Goal: Transaction & Acquisition: Purchase product/service

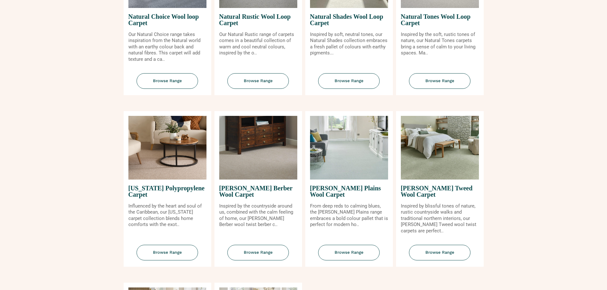
scroll to position [446, 0]
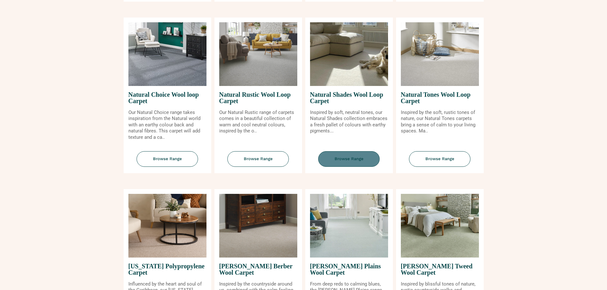
click at [352, 163] on span "Browse Range" at bounding box center [348, 159] width 61 height 16
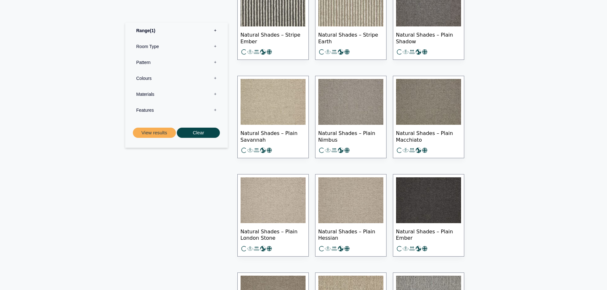
scroll to position [438, 0]
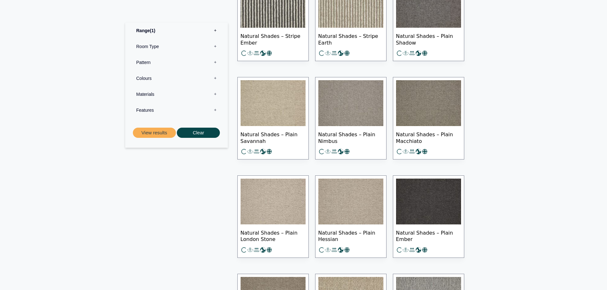
click at [253, 196] on img at bounding box center [272, 202] width 65 height 46
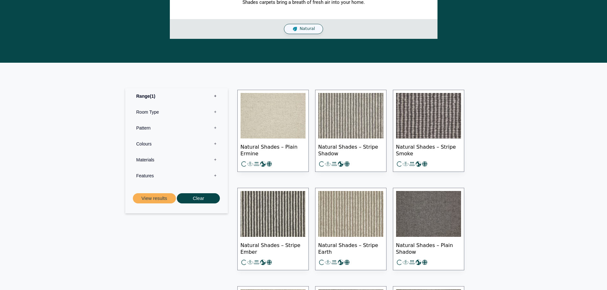
scroll to position [215, 0]
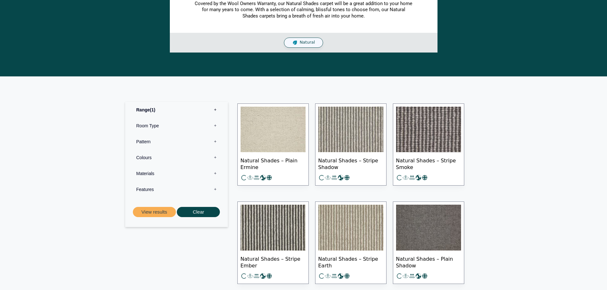
click at [270, 129] on img at bounding box center [272, 130] width 65 height 46
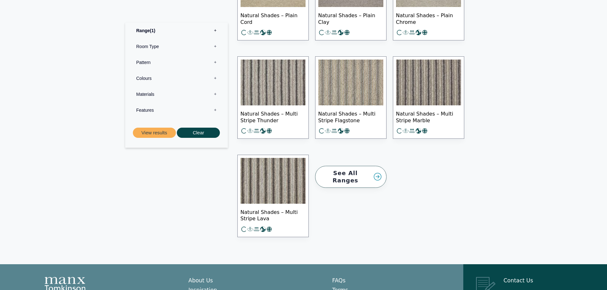
scroll to position [756, 0]
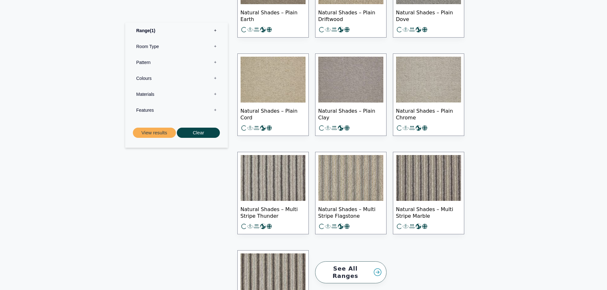
click at [270, 82] on img at bounding box center [272, 80] width 65 height 46
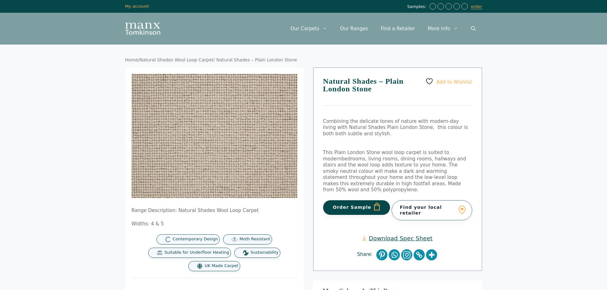
click at [366, 200] on button "Order Sample" at bounding box center [356, 207] width 67 height 15
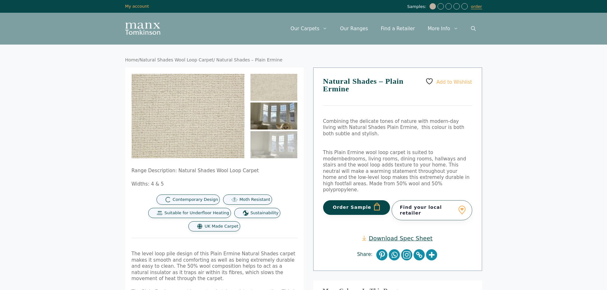
click at [266, 119] on img at bounding box center [273, 116] width 47 height 27
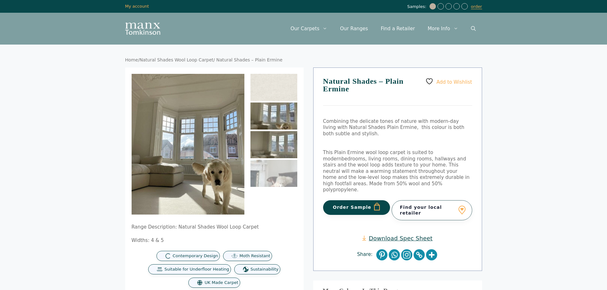
click at [272, 151] on img at bounding box center [273, 144] width 47 height 27
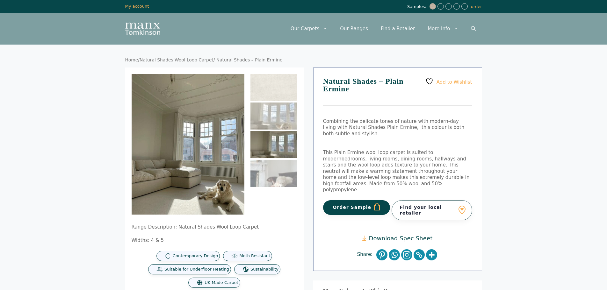
click at [353, 201] on button "Order Sample" at bounding box center [356, 207] width 67 height 15
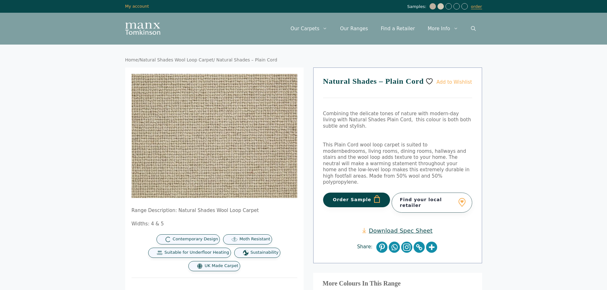
click at [347, 193] on button "Order Sample" at bounding box center [356, 200] width 67 height 15
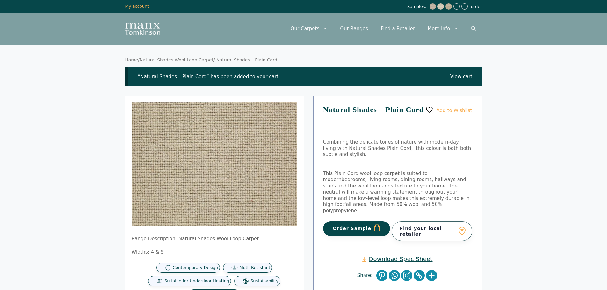
click at [481, 6] on link "order" at bounding box center [476, 6] width 11 height 5
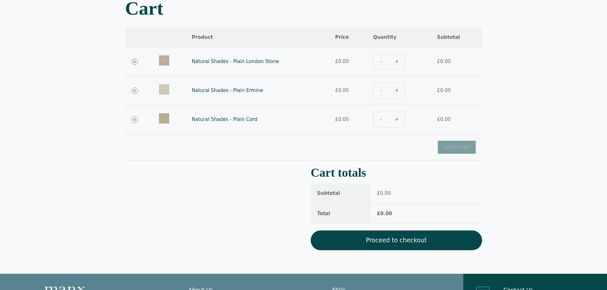
scroll to position [127, 0]
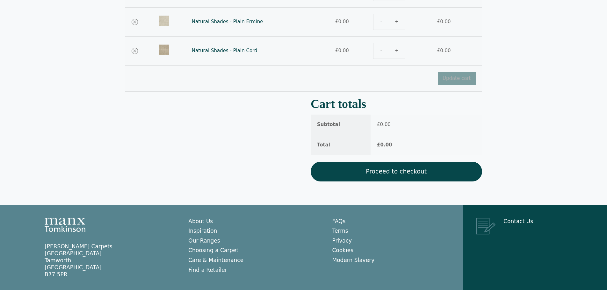
click at [414, 171] on link "Proceed to checkout" at bounding box center [396, 172] width 171 height 20
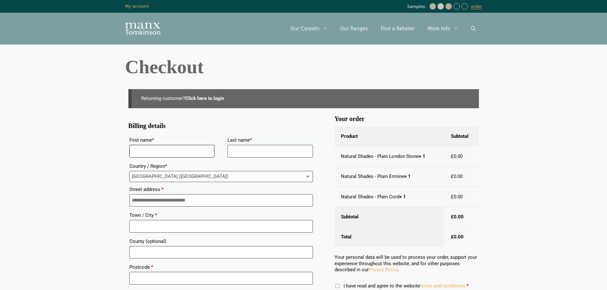
click at [171, 149] on input "First name *" at bounding box center [171, 151] width 85 height 13
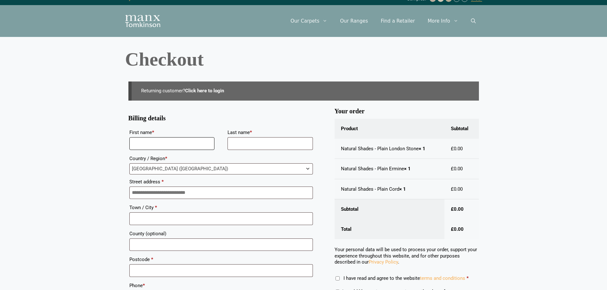
scroll to position [64, 0]
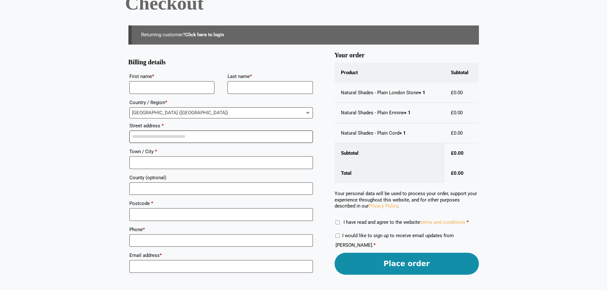
click at [156, 138] on input "Street address *" at bounding box center [220, 137] width 183 height 13
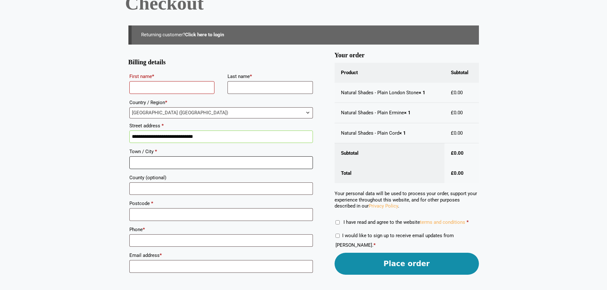
click at [166, 163] on input "Town / City *" at bounding box center [220, 162] width 183 height 13
click at [228, 137] on input "**********" at bounding box center [220, 137] width 183 height 13
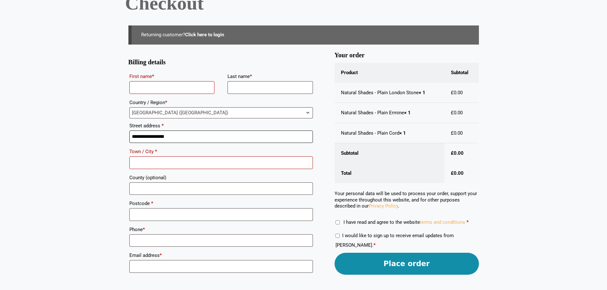
type input "**********"
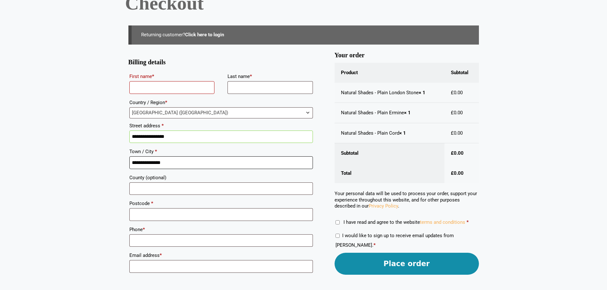
type input "**********"
type input "******"
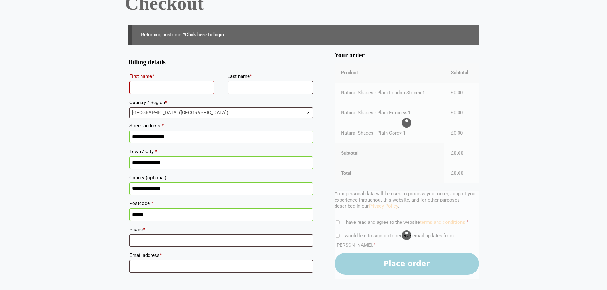
drag, startPoint x: 227, startPoint y: 138, endPoint x: 17, endPoint y: 188, distance: 215.4
click at [15, 188] on body "Skip to content Samples: order My Account My account Menu Menu Our Carpets View…" at bounding box center [303, 164] width 607 height 457
click at [142, 236] on input "Phone *" at bounding box center [220, 240] width 183 height 13
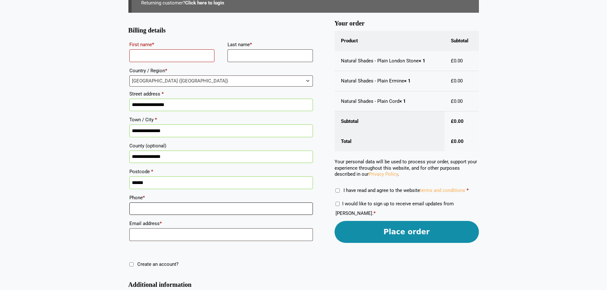
scroll to position [159, 0]
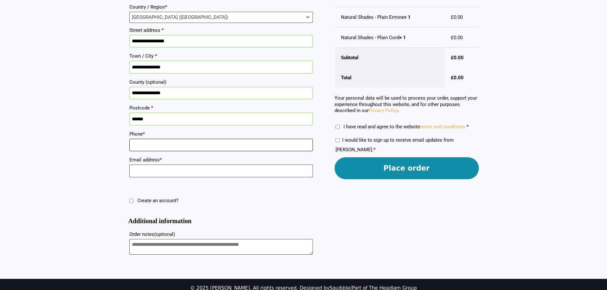
click at [147, 147] on input "Phone *" at bounding box center [220, 145] width 183 height 13
click at [154, 171] on input "Email address *" at bounding box center [220, 171] width 183 height 13
click at [91, 181] on body "Skip to content Samples: order My Account My account Menu Menu Our Carpets View…" at bounding box center [303, 69] width 607 height 457
click at [155, 171] on input "Email address *" at bounding box center [220, 171] width 183 height 13
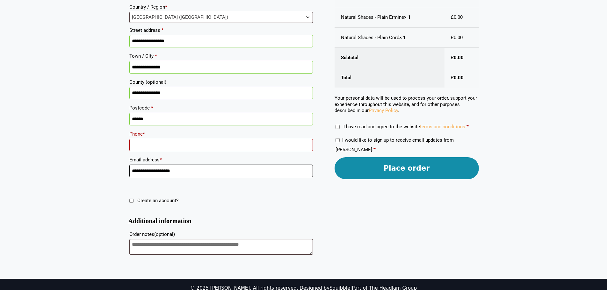
type input "**********"
click at [158, 148] on input "Phone *" at bounding box center [220, 145] width 183 height 13
type input "**********"
click at [103, 129] on body "Skip to content Samples: order My Account My account Menu Menu Our Carpets View…" at bounding box center [303, 69] width 607 height 457
click at [87, 145] on body "Skip to content Samples: order My Account My account Menu Menu Our Carpets View…" at bounding box center [303, 69] width 607 height 457
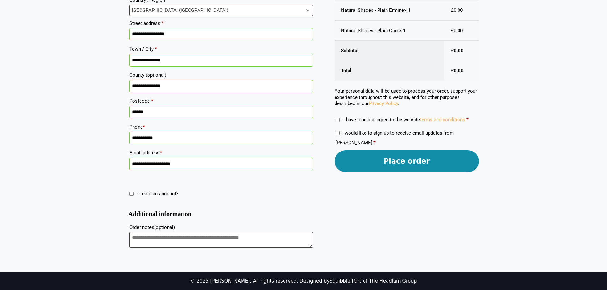
scroll to position [168, 0]
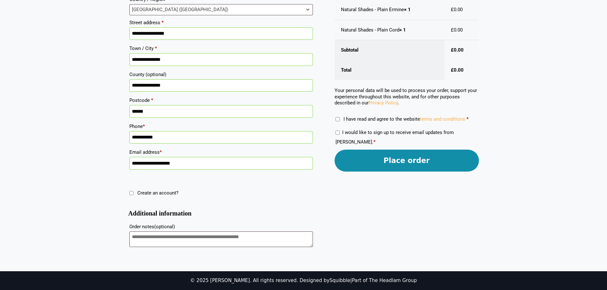
click at [88, 143] on body "Skip to content Samples: order My Account My account Menu Menu Our Carpets View…" at bounding box center [303, 61] width 607 height 457
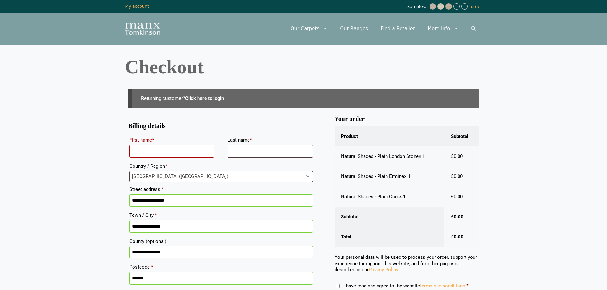
click at [166, 151] on input "First name *" at bounding box center [171, 151] width 85 height 13
click at [164, 151] on input "First name *" at bounding box center [171, 151] width 85 height 13
type input "*****"
type input "******"
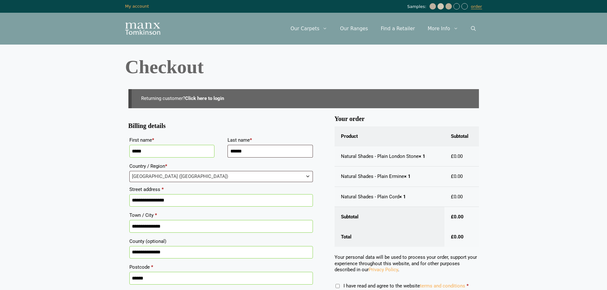
click at [82, 126] on body "Skip to content Samples: order My Account My account Menu Menu Our Carpets View…" at bounding box center [303, 228] width 607 height 457
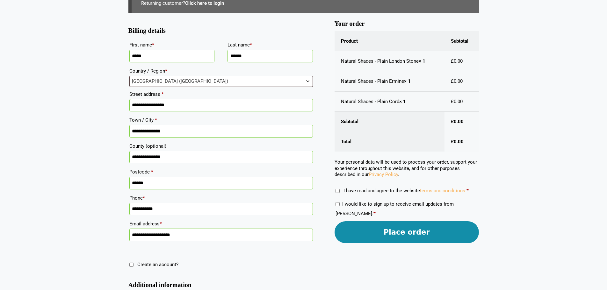
scroll to position [96, 0]
click at [406, 232] on button "Place order" at bounding box center [406, 232] width 144 height 22
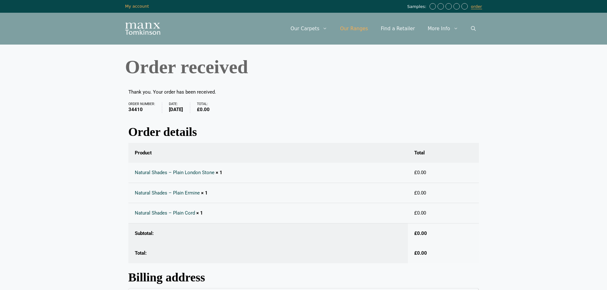
click at [362, 28] on link "Our Ranges" at bounding box center [353, 28] width 41 height 19
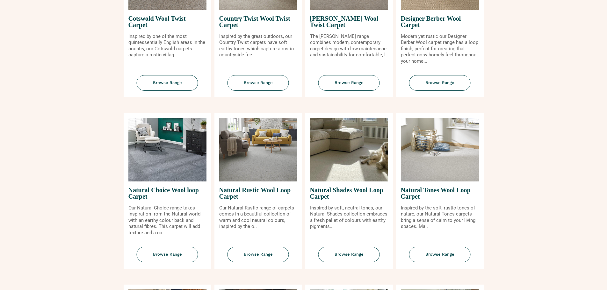
scroll to position [382, 0]
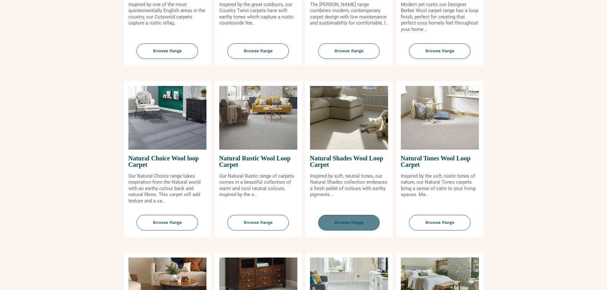
click at [340, 221] on span "Browse Range" at bounding box center [348, 223] width 61 height 16
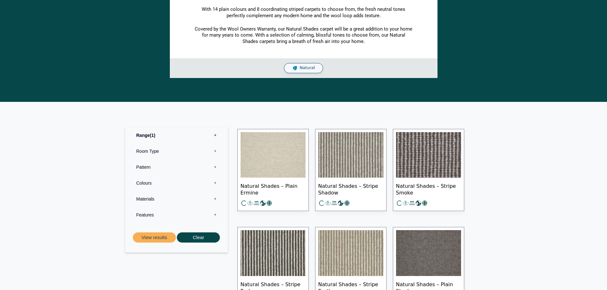
scroll to position [191, 0]
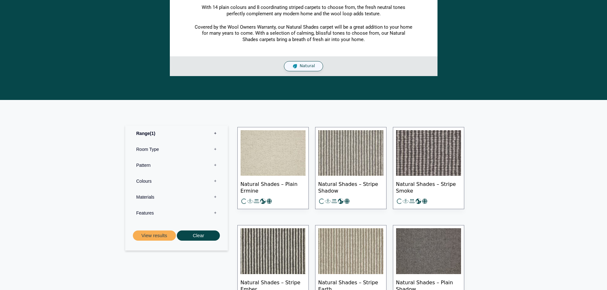
click at [276, 160] on img at bounding box center [272, 153] width 65 height 46
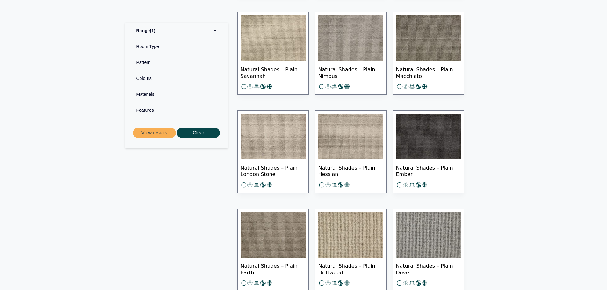
scroll to position [541, 0]
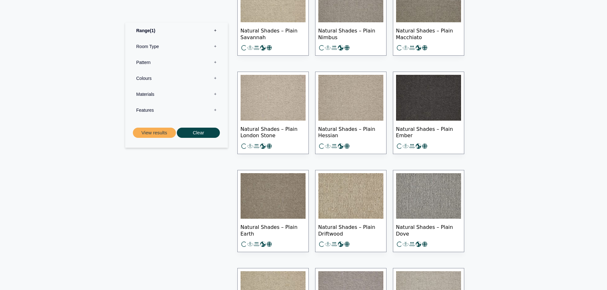
click at [282, 106] on img at bounding box center [272, 98] width 65 height 46
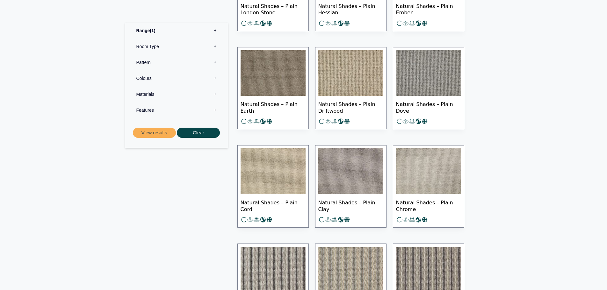
scroll to position [701, 0]
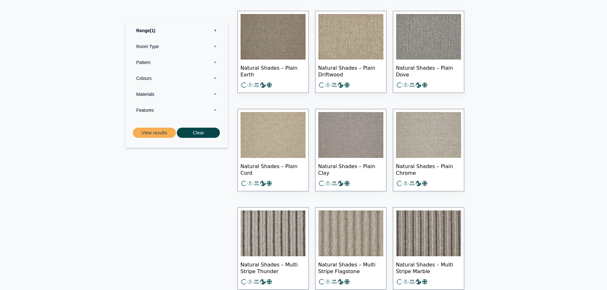
click at [277, 145] on img at bounding box center [272, 135] width 65 height 46
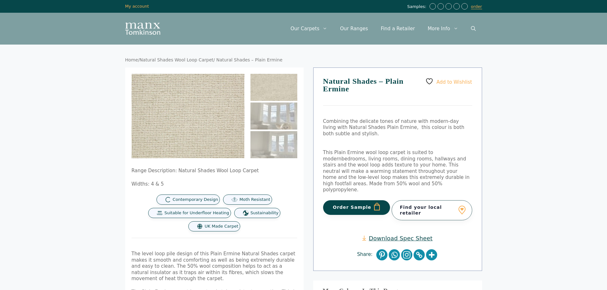
click at [370, 201] on button "Order Sample" at bounding box center [356, 207] width 67 height 15
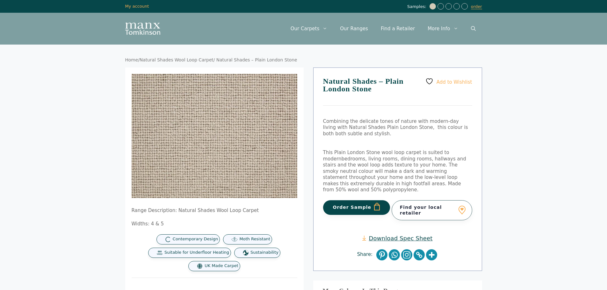
click at [364, 200] on button "Order Sample" at bounding box center [356, 207] width 67 height 15
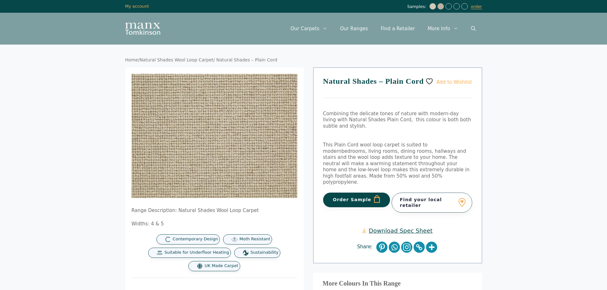
click at [355, 193] on button "Order Sample" at bounding box center [356, 200] width 67 height 15
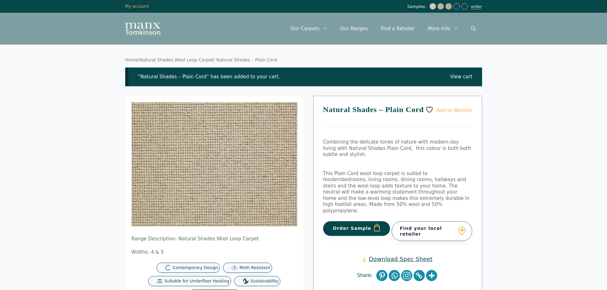
click at [479, 6] on link "order" at bounding box center [476, 6] width 11 height 5
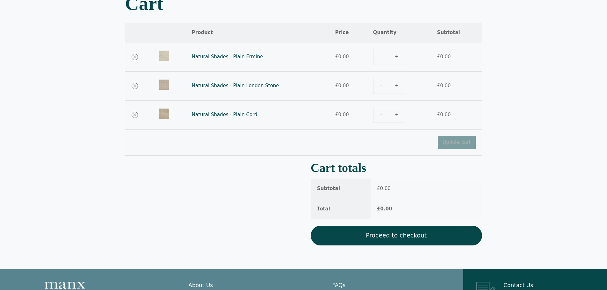
scroll to position [64, 0]
click at [545, 132] on body "Skip to content Samples: order My Account My account Menu Menu Our Carpets View…" at bounding box center [303, 154] width 607 height 437
click at [396, 234] on link "Proceed to checkout" at bounding box center [396, 235] width 171 height 20
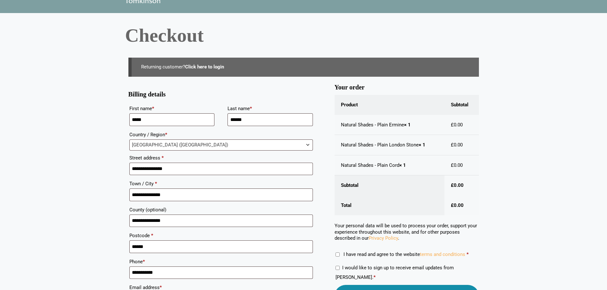
scroll to position [96, 0]
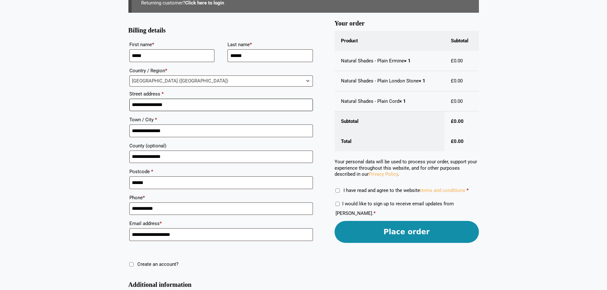
click at [141, 103] on input "**********" at bounding box center [220, 105] width 183 height 13
type input "**********"
click at [73, 122] on body "Skip to content Samples: order My Account My account Menu Menu Our Carpets View…" at bounding box center [303, 132] width 607 height 457
click at [55, 135] on body "Skip to content Samples: order My Account My account Menu Menu Our Carpets View…" at bounding box center [303, 132] width 607 height 457
click at [157, 132] on input "**********" at bounding box center [220, 131] width 183 height 13
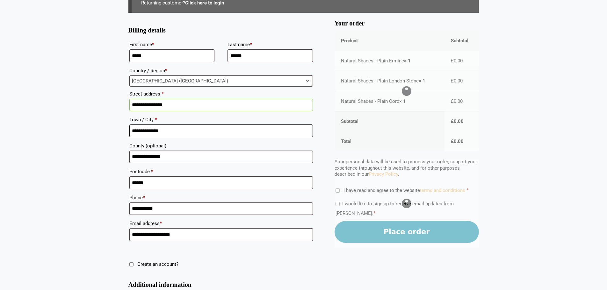
type input "**********"
click at [80, 134] on body "Skip to content Samples: order My Account My account Menu Menu Our Carpets View…" at bounding box center [303, 132] width 607 height 457
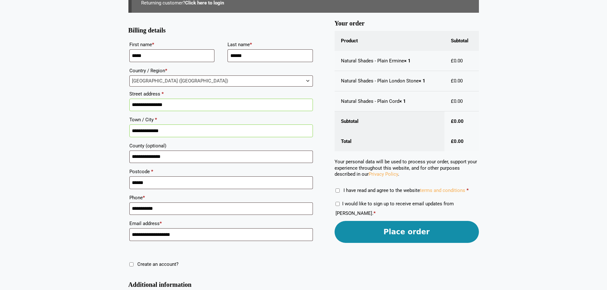
click at [402, 233] on button "Place order" at bounding box center [406, 232] width 144 height 22
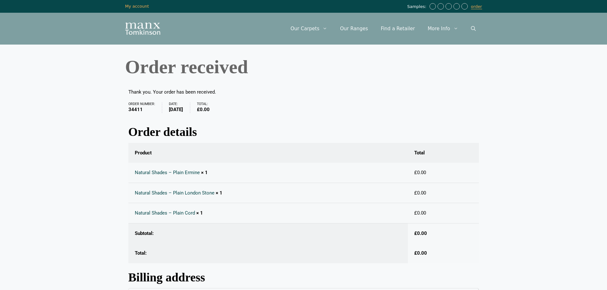
click at [148, 30] on img "Site" at bounding box center [142, 29] width 35 height 12
